Goal: Check status: Check status

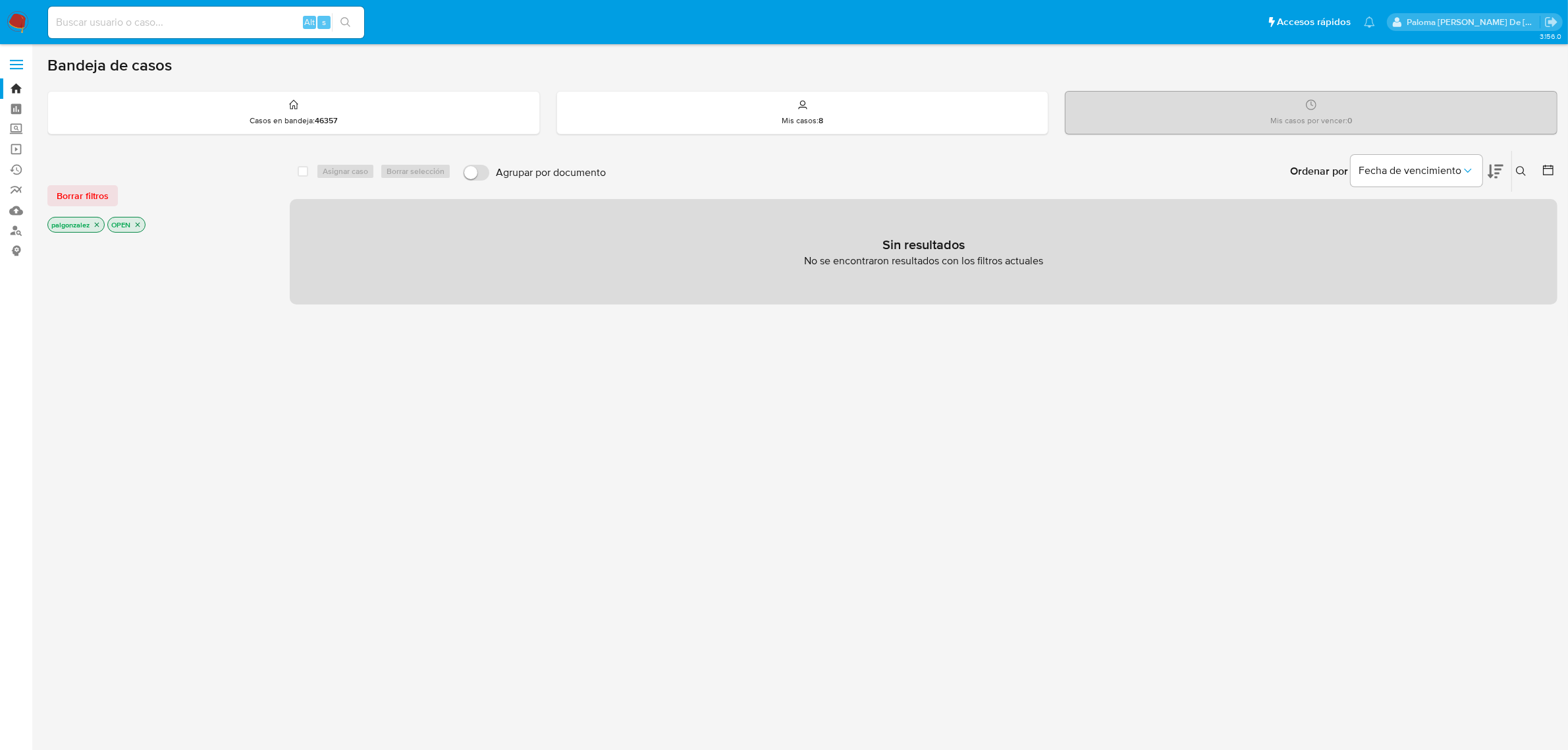
click at [197, 34] on div "Alt s" at bounding box center [206, 22] width 316 height 31
click at [195, 23] on input at bounding box center [206, 22] width 316 height 17
paste input "2182816458"
type input "2182816458"
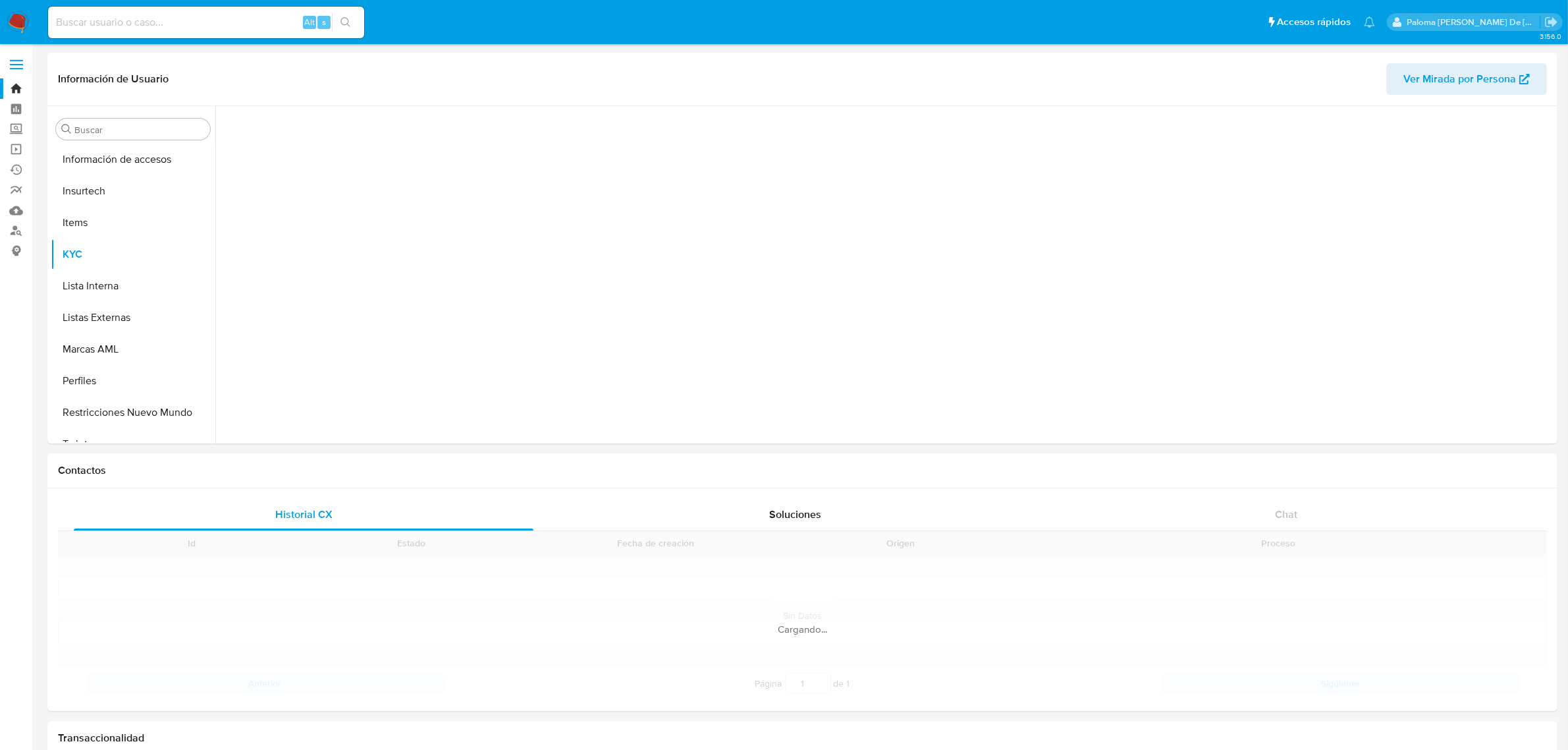
scroll to position [555, 0]
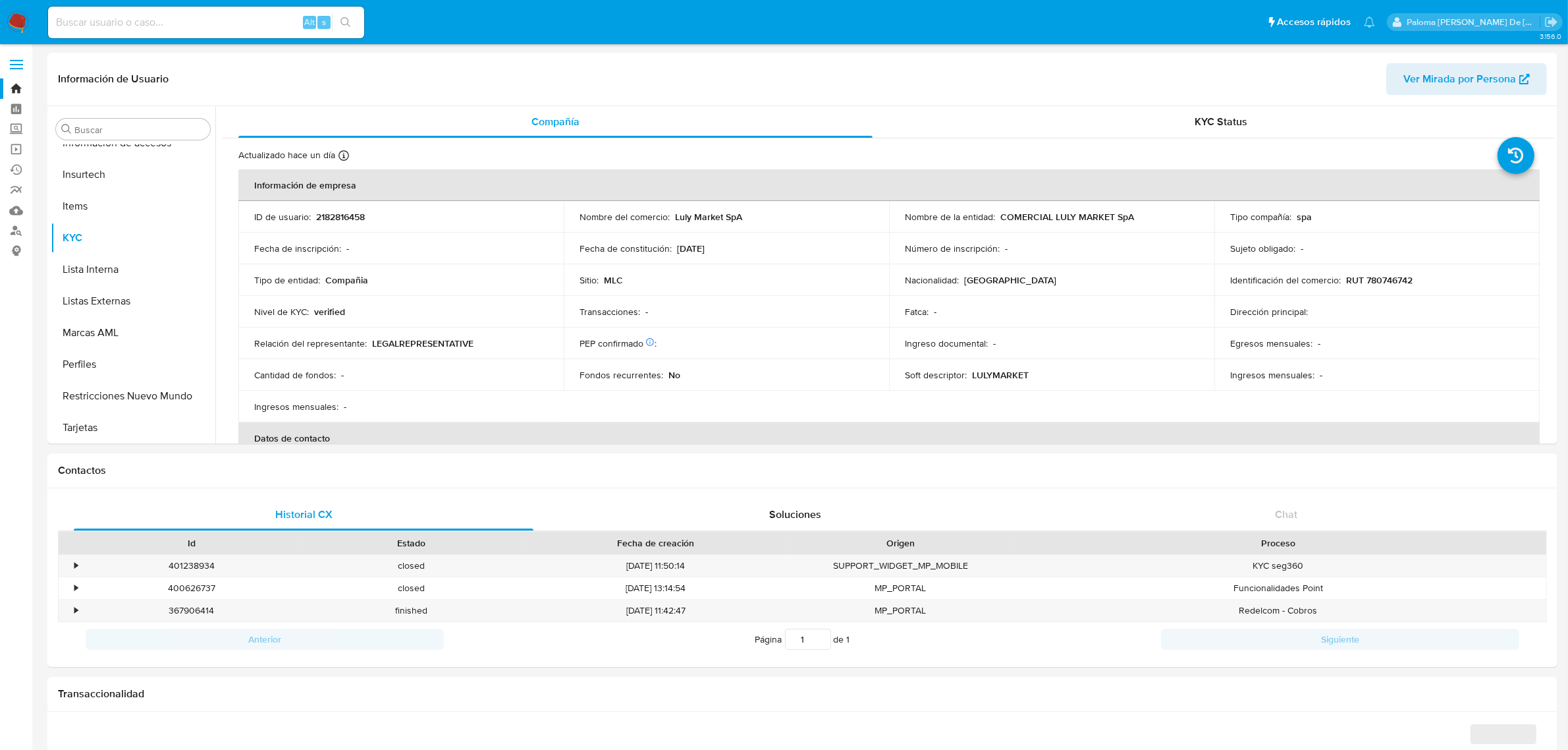
select select "10"
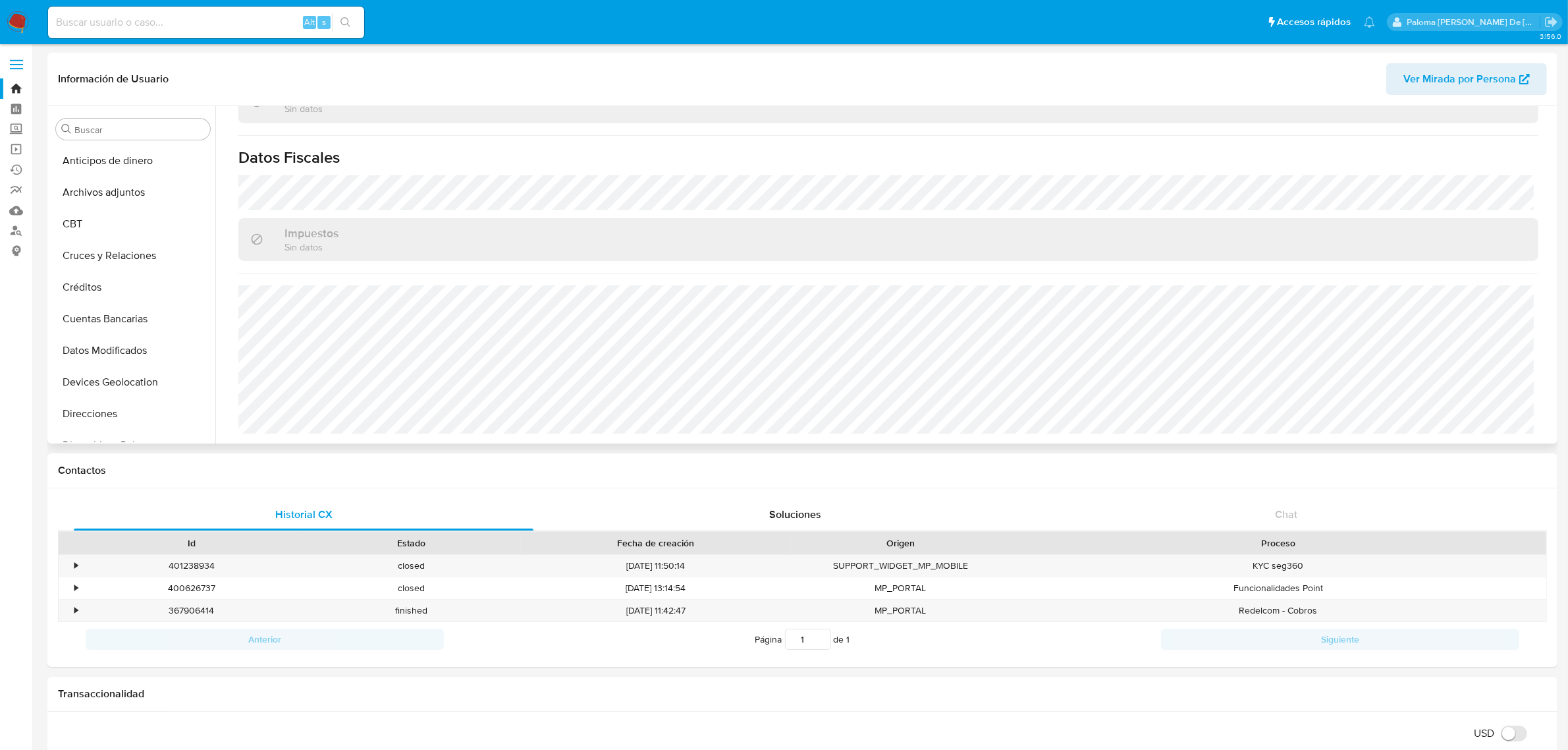
scroll to position [165, 0]
click at [94, 340] on button "Fecha Compliant" at bounding box center [128, 344] width 154 height 31
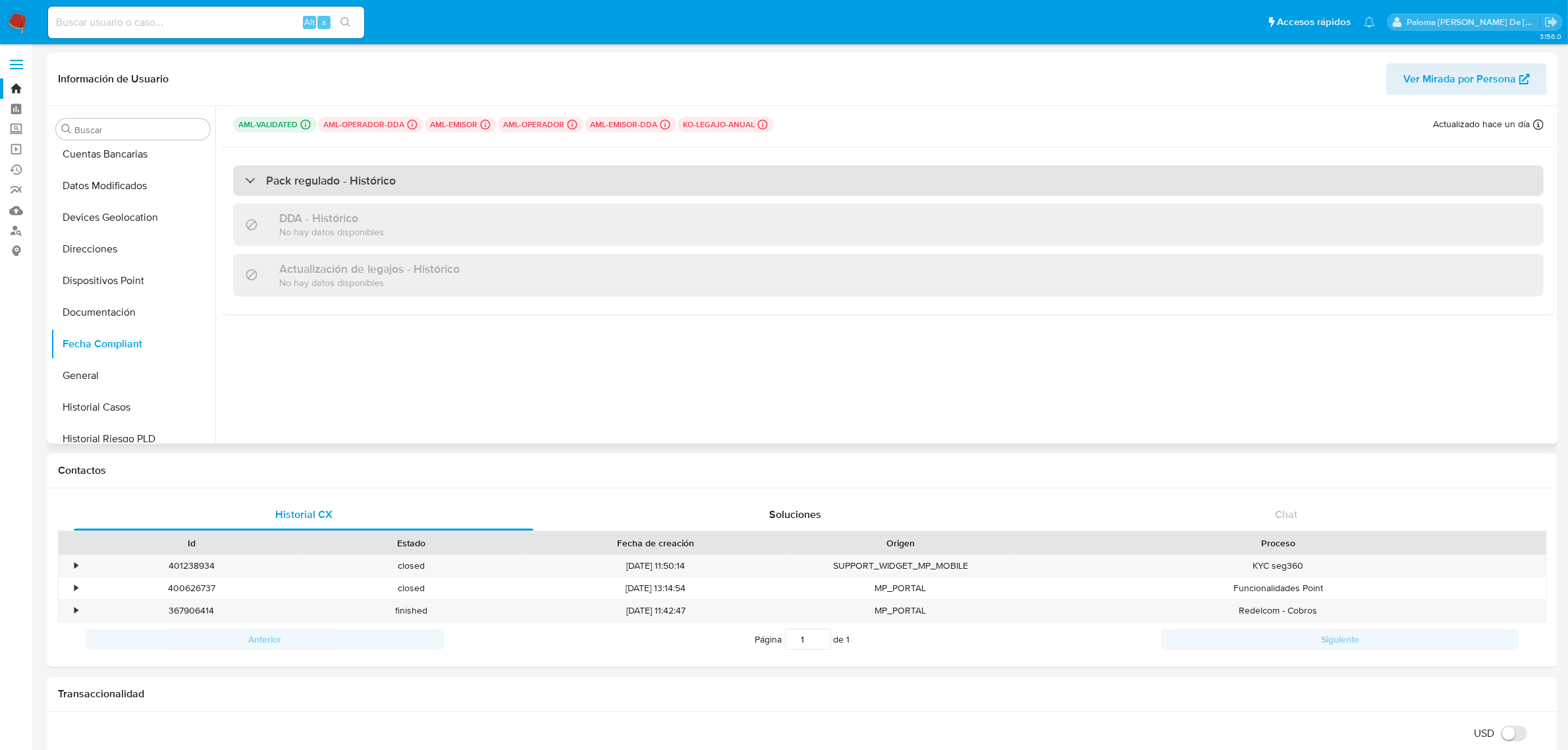
click at [304, 168] on div "Pack regulado - Histórico" at bounding box center [889, 180] width 1311 height 30
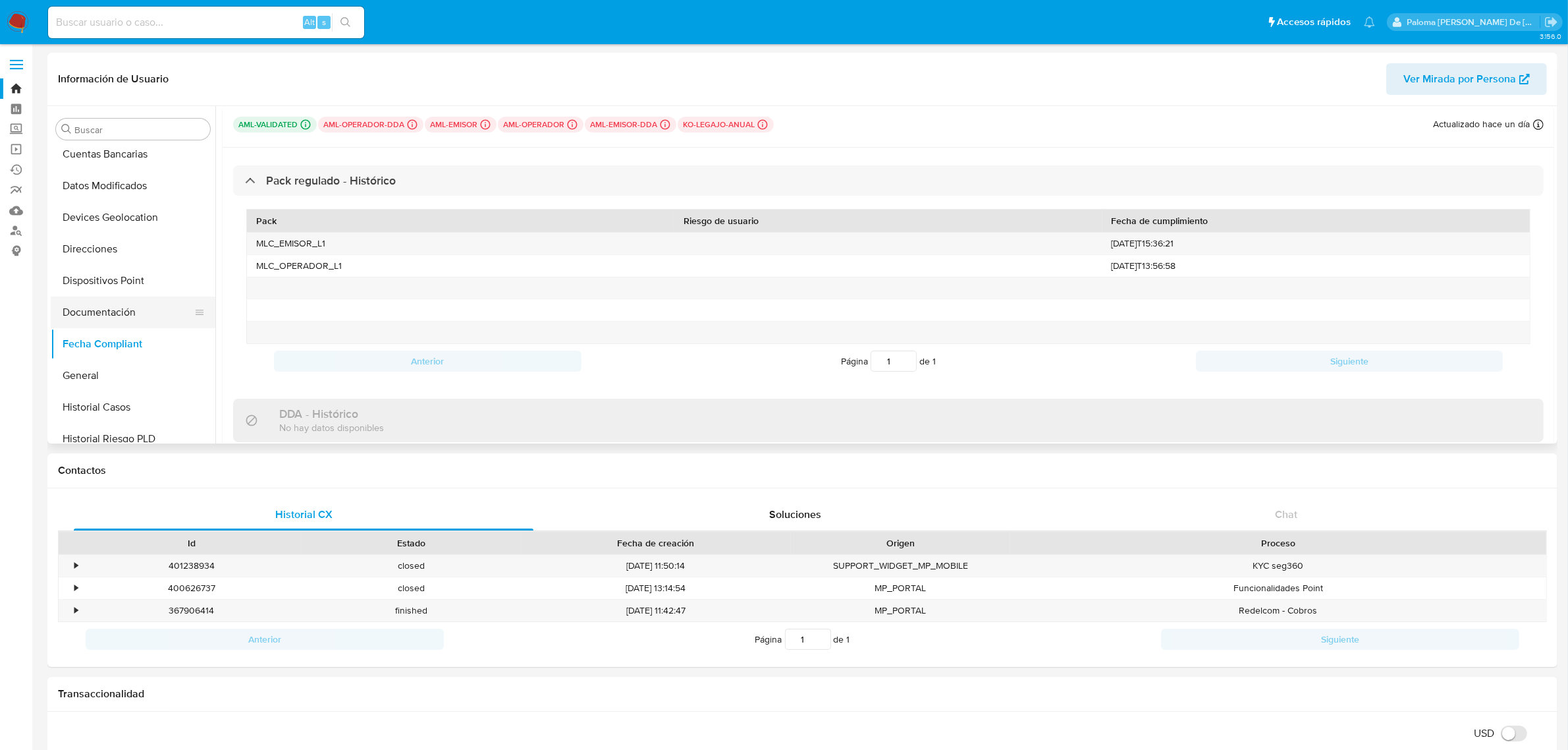
click at [102, 311] on button "Documentación" at bounding box center [128, 312] width 154 height 31
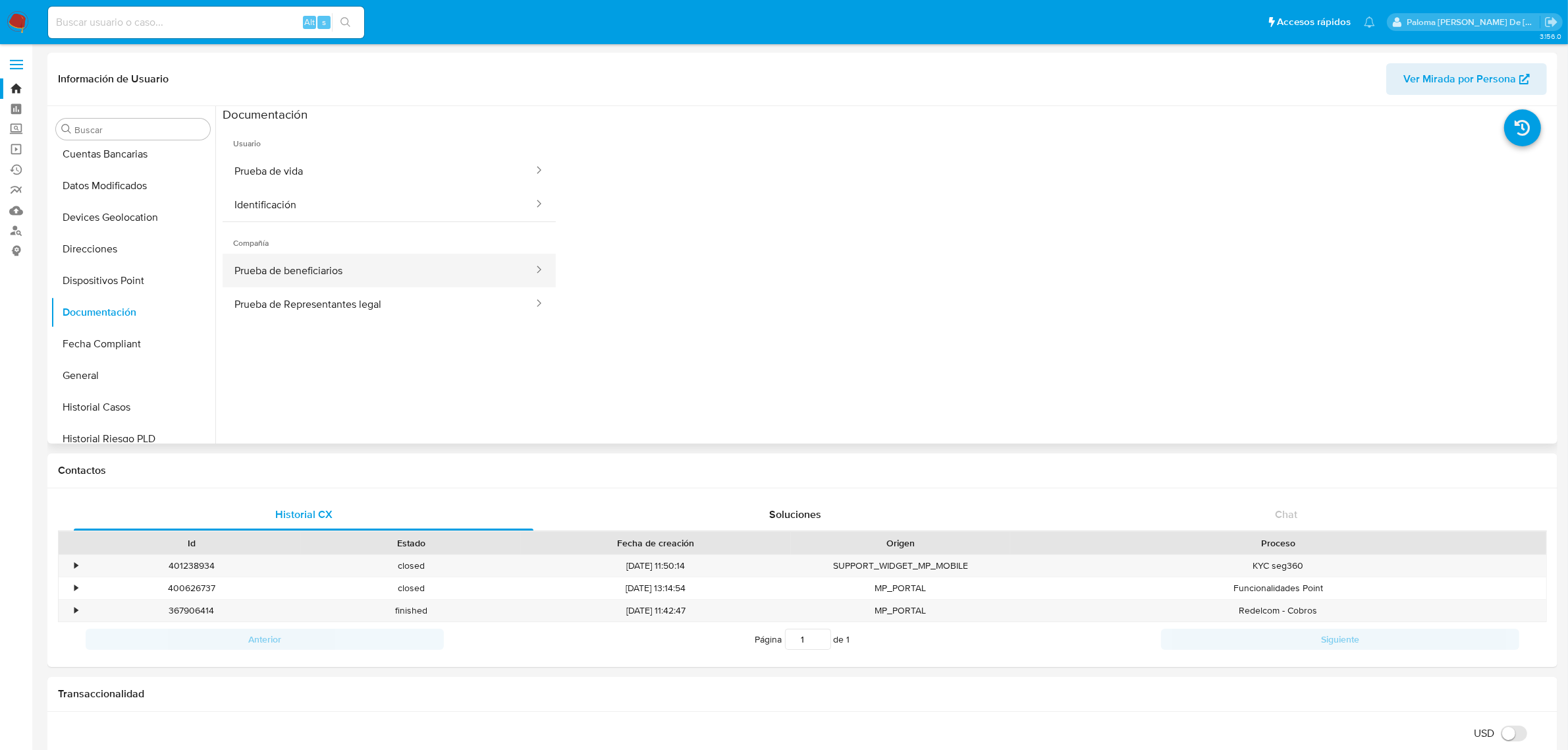
click at [319, 272] on button "Prueba de beneficiarios" at bounding box center [379, 270] width 312 height 34
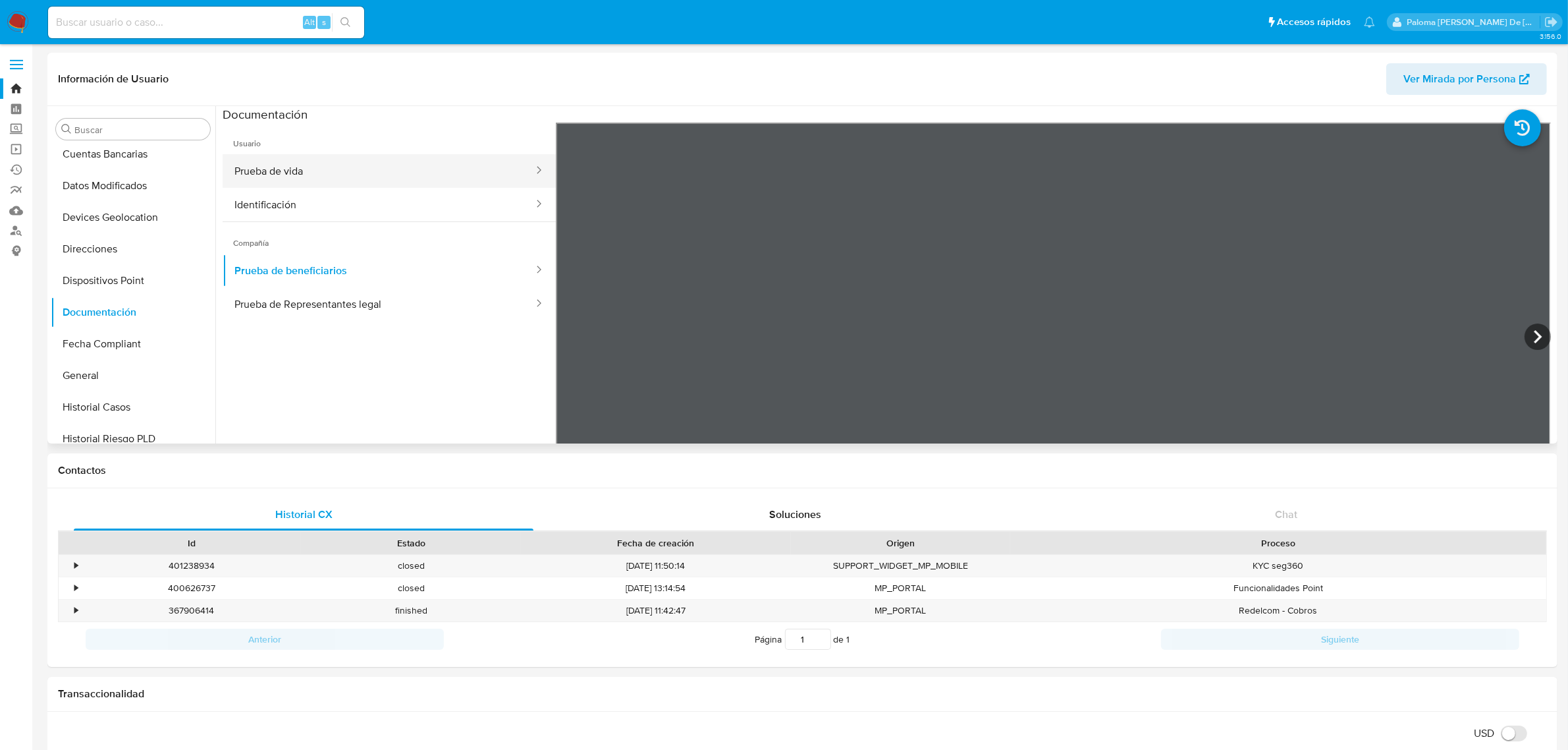
click at [257, 167] on button "Prueba de vida" at bounding box center [379, 171] width 312 height 34
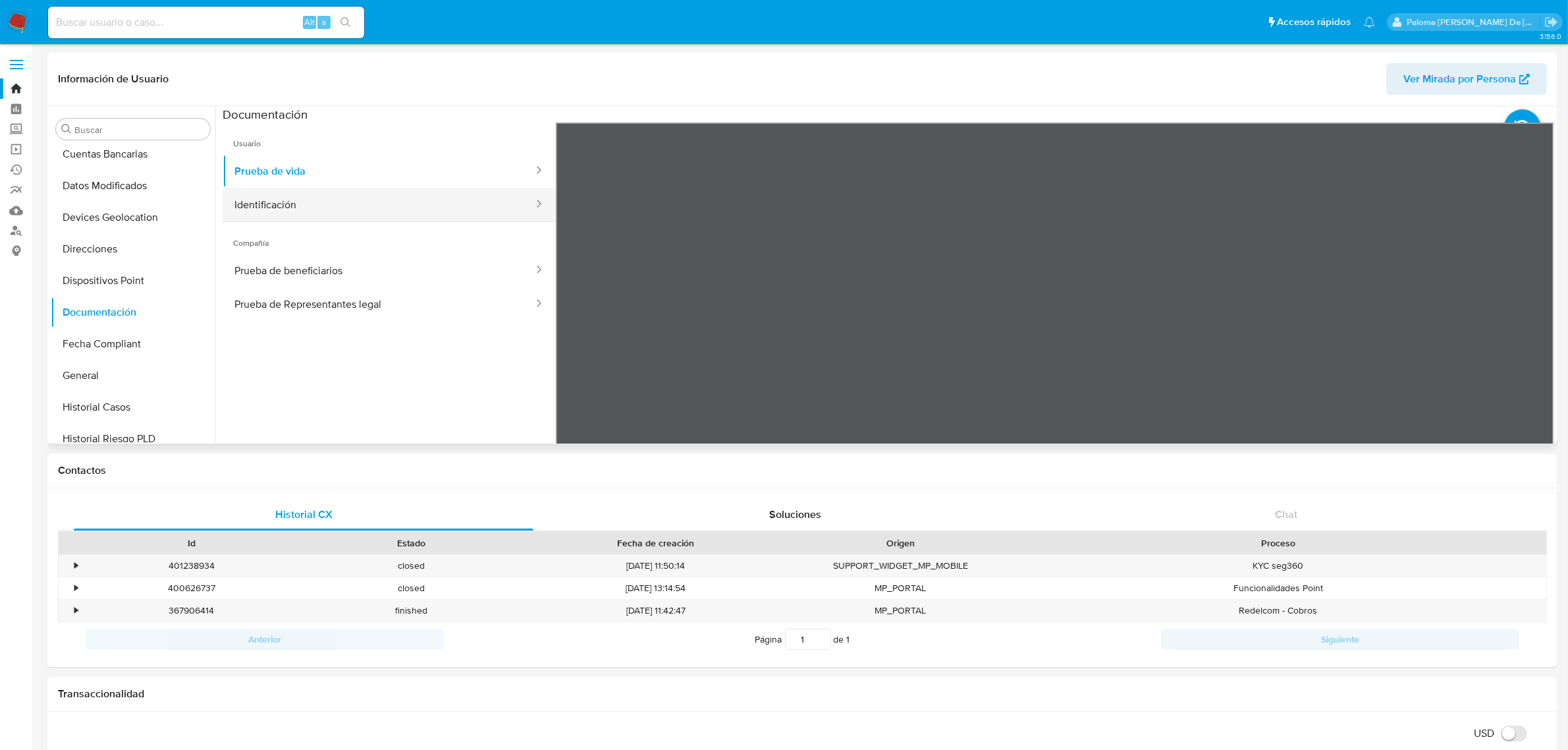
click at [281, 212] on button "Identificación" at bounding box center [379, 204] width 312 height 34
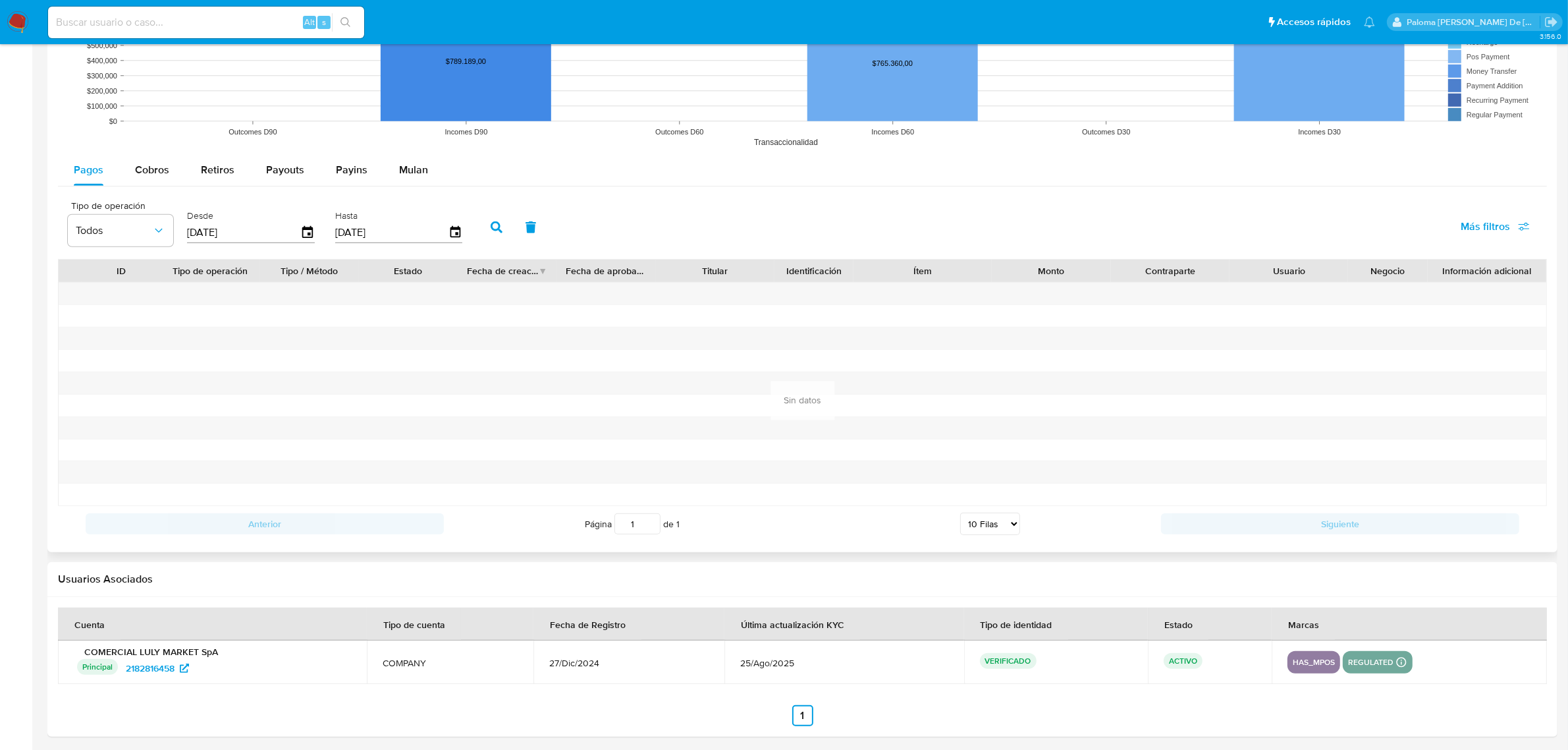
scroll to position [1099, 0]
